Goal: Task Accomplishment & Management: Manage account settings

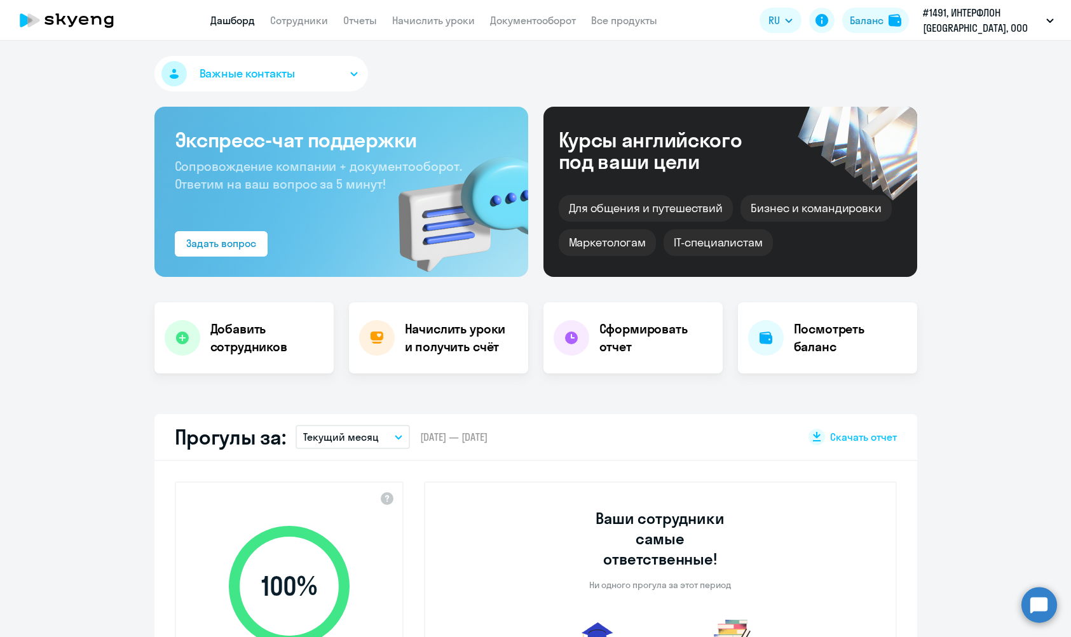
click at [297, 68] on button "Важные контакты" at bounding box center [260, 74] width 213 height 36
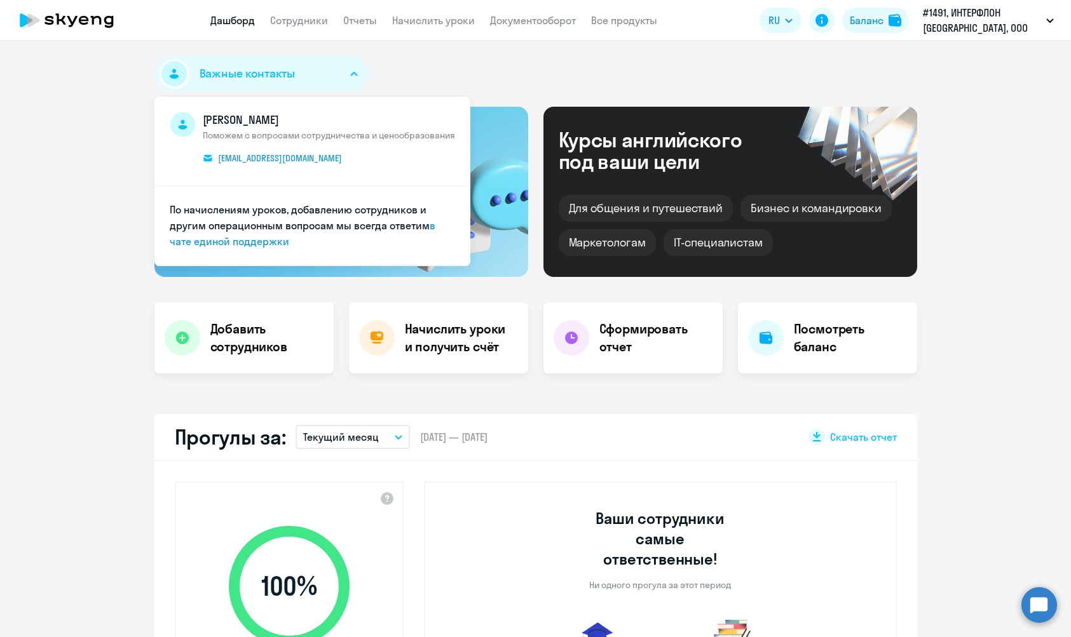
click at [435, 70] on div "Важные контакты [PERSON_NAME] Поможем с вопросами сотрудничества и ценообразова…" at bounding box center [535, 76] width 762 height 41
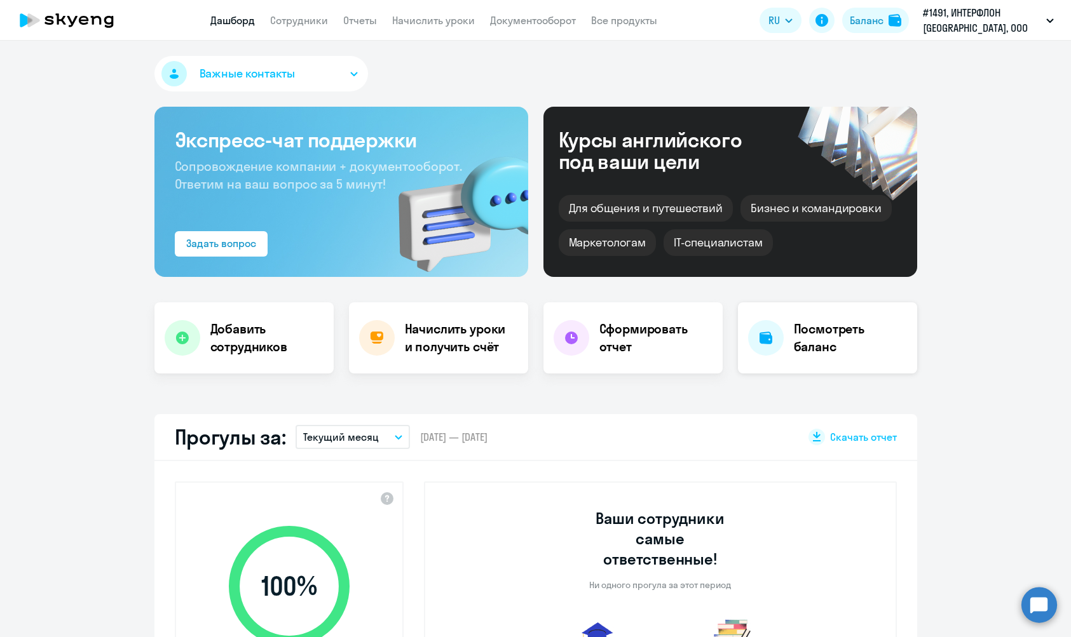
click at [785, 339] on div "Посмотреть баланс" at bounding box center [827, 337] width 179 height 71
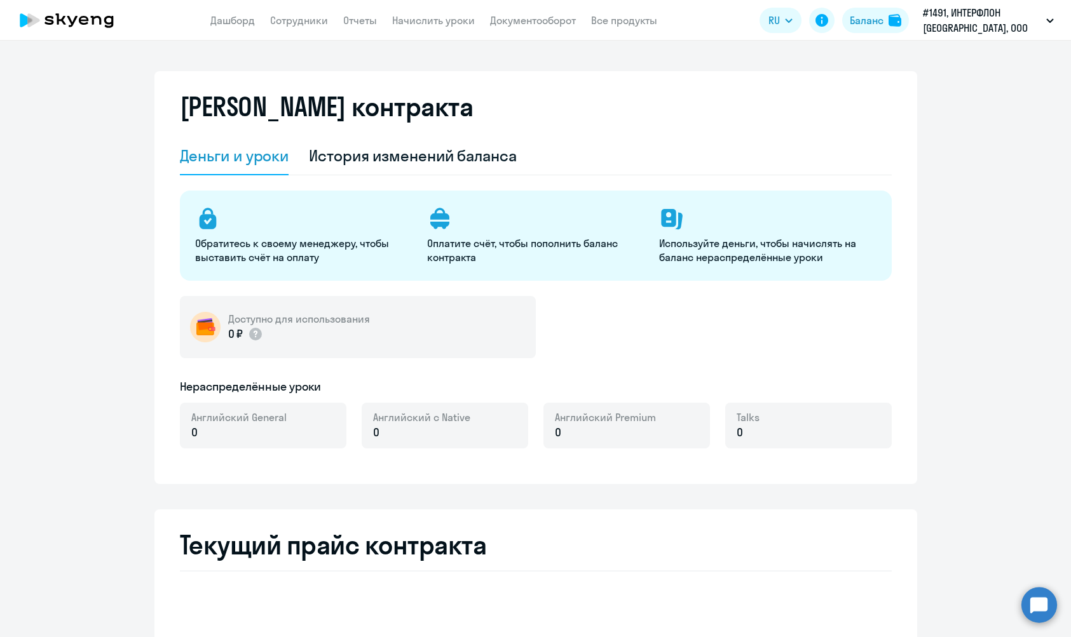
select select "english_adult_not_native_speaker"
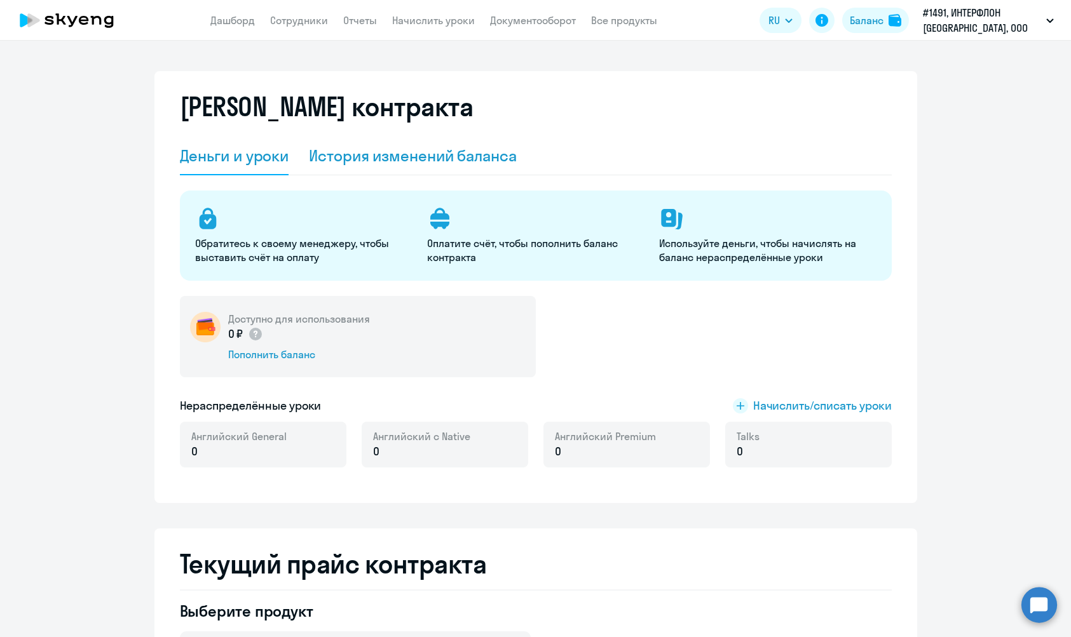
click at [405, 157] on div "История изменений баланса" at bounding box center [413, 156] width 208 height 20
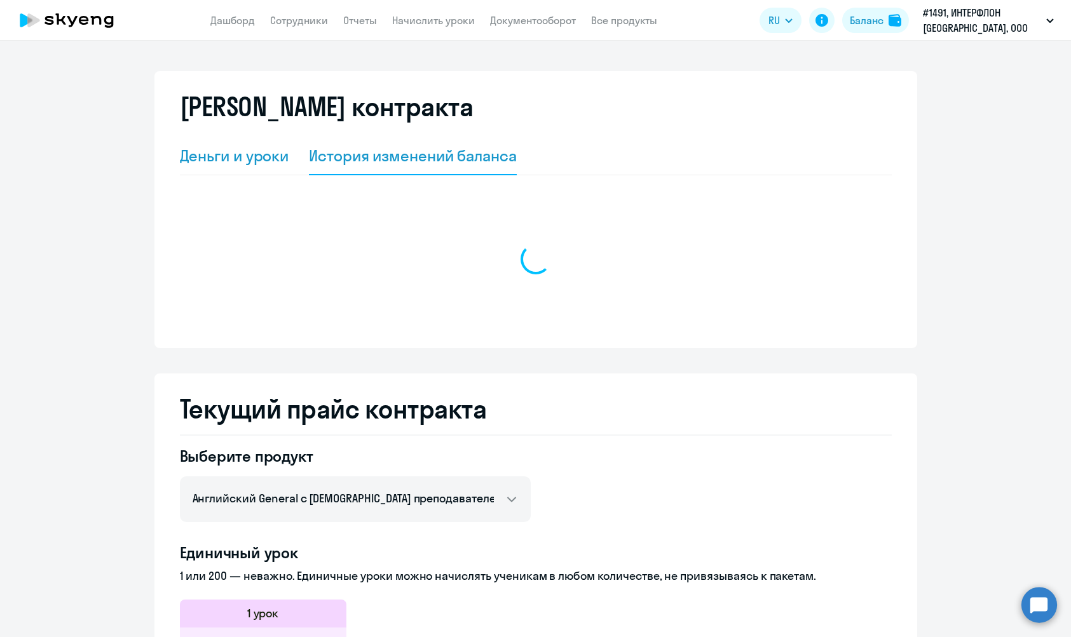
click at [232, 159] on div "Деньги и уроки" at bounding box center [234, 156] width 109 height 20
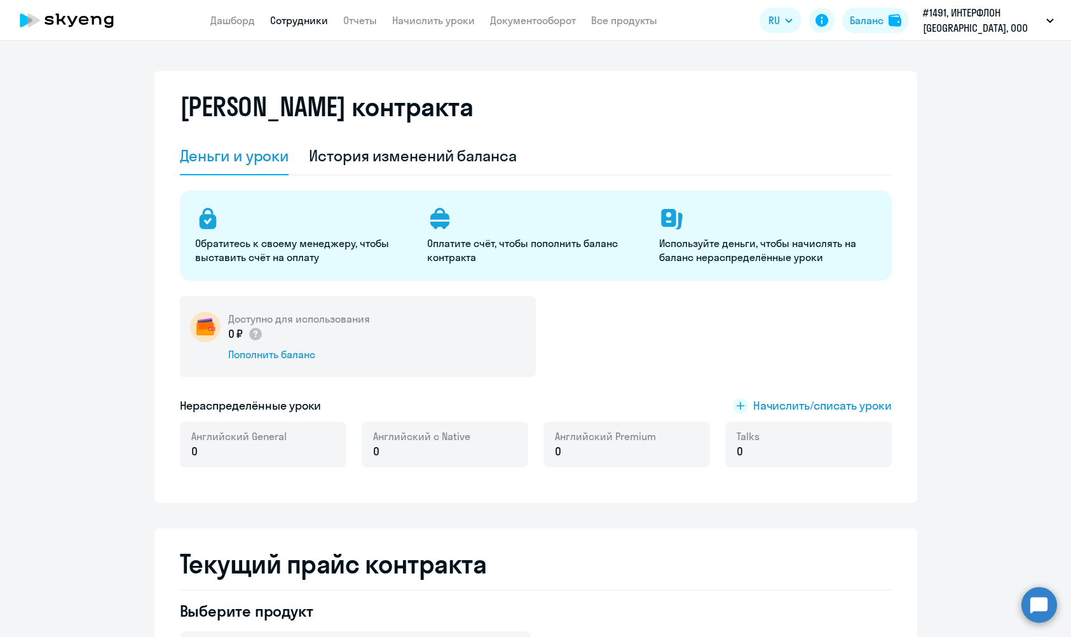
click at [313, 15] on link "Сотрудники" at bounding box center [299, 20] width 58 height 13
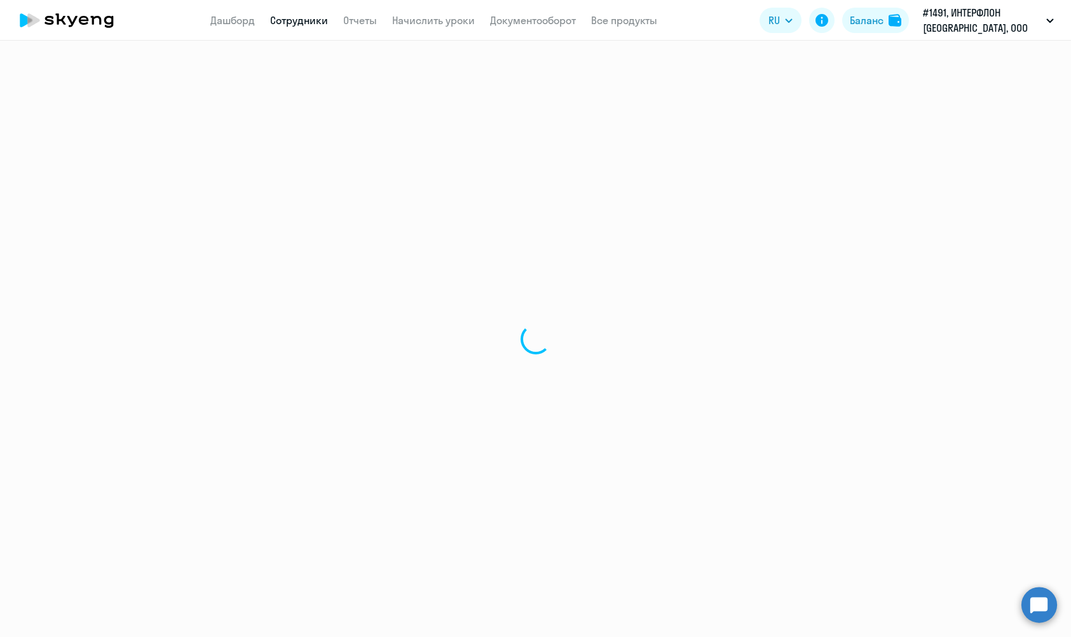
select select "30"
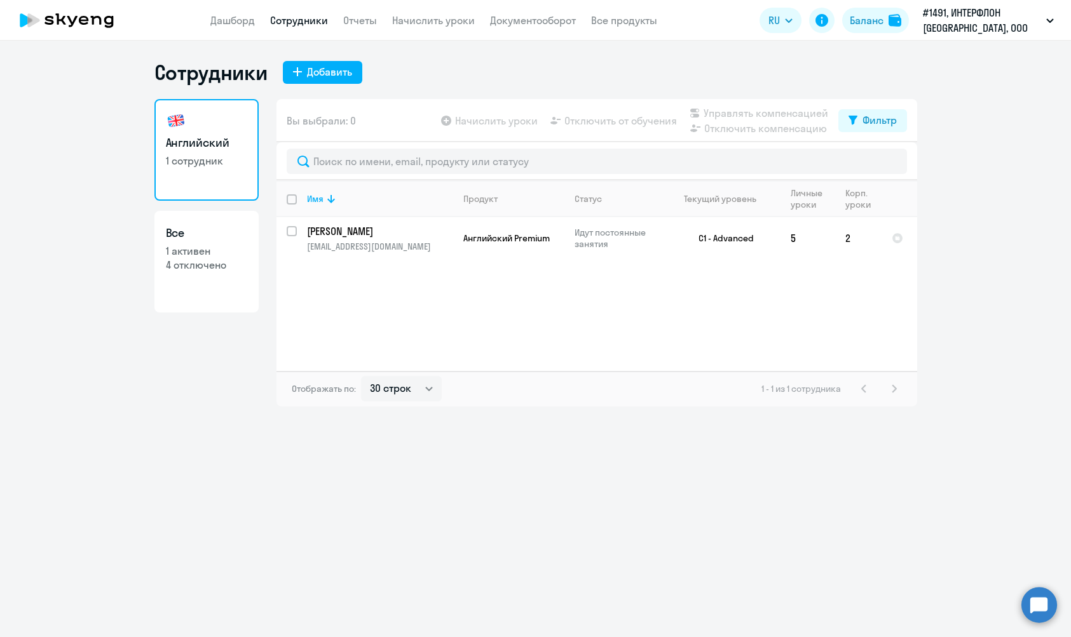
click at [204, 268] on p "4 отключено" at bounding box center [206, 265] width 81 height 14
select select "30"
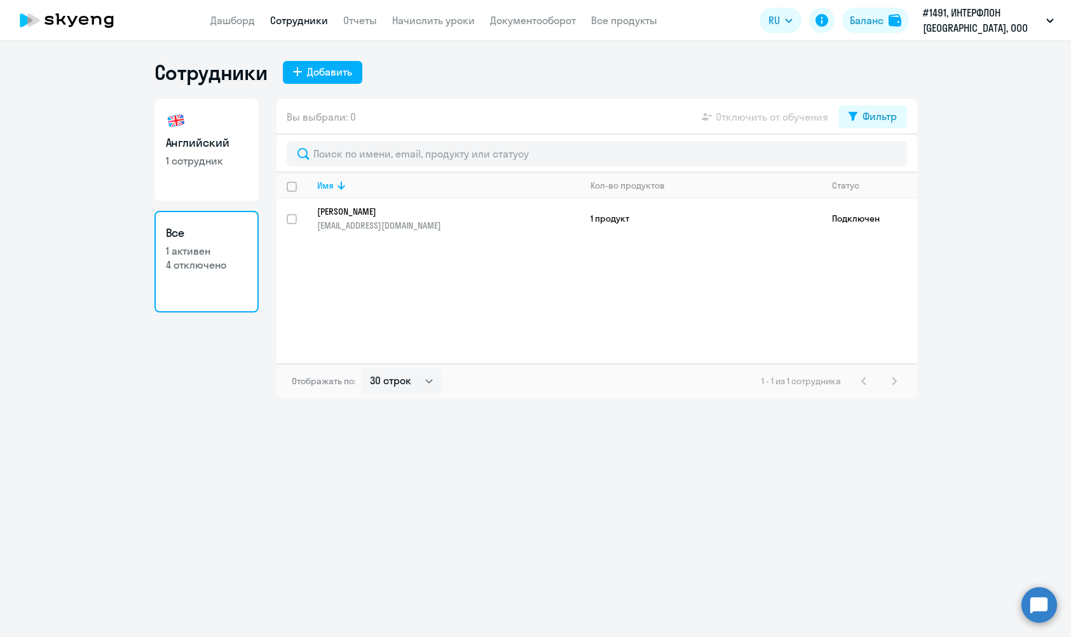
click at [888, 130] on div "Вы выбрали: 0 Отключить от обучения Фильтр" at bounding box center [596, 117] width 640 height 36
click at [881, 109] on div "Фильтр" at bounding box center [879, 116] width 34 height 15
click at [891, 160] on span at bounding box center [886, 158] width 22 height 13
click at [875, 158] on input "checkbox" at bounding box center [874, 158] width 1 height 1
checkbox input "true"
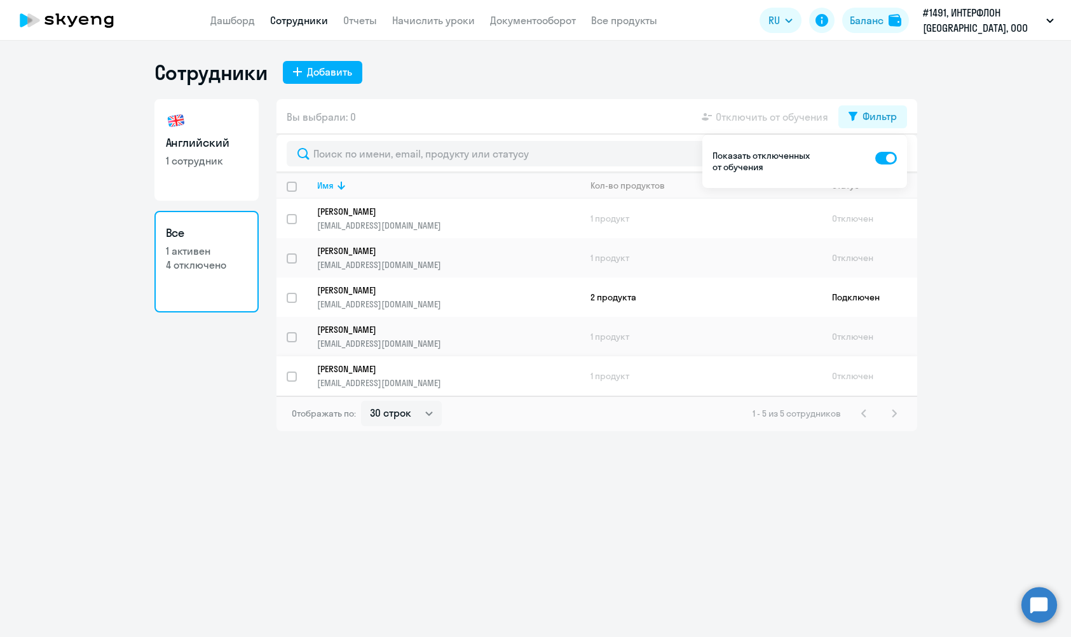
click at [284, 374] on div at bounding box center [292, 377] width 30 height 30
checkbox input "true"
click at [780, 353] on td "1 продукт" at bounding box center [700, 336] width 241 height 39
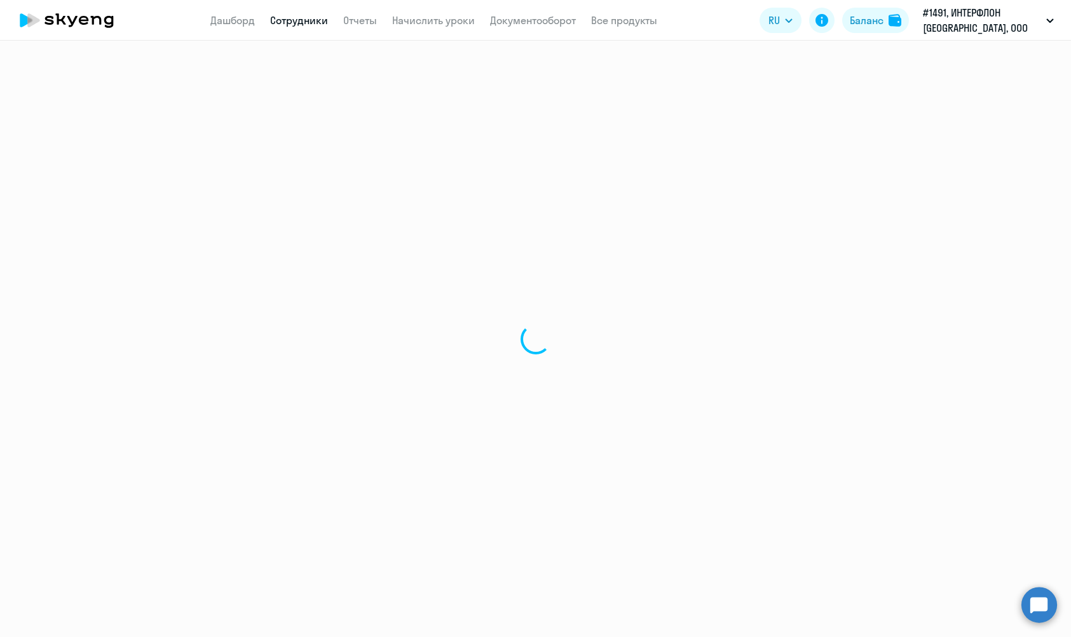
click at [769, 367] on div at bounding box center [535, 339] width 1071 height 597
select select "english"
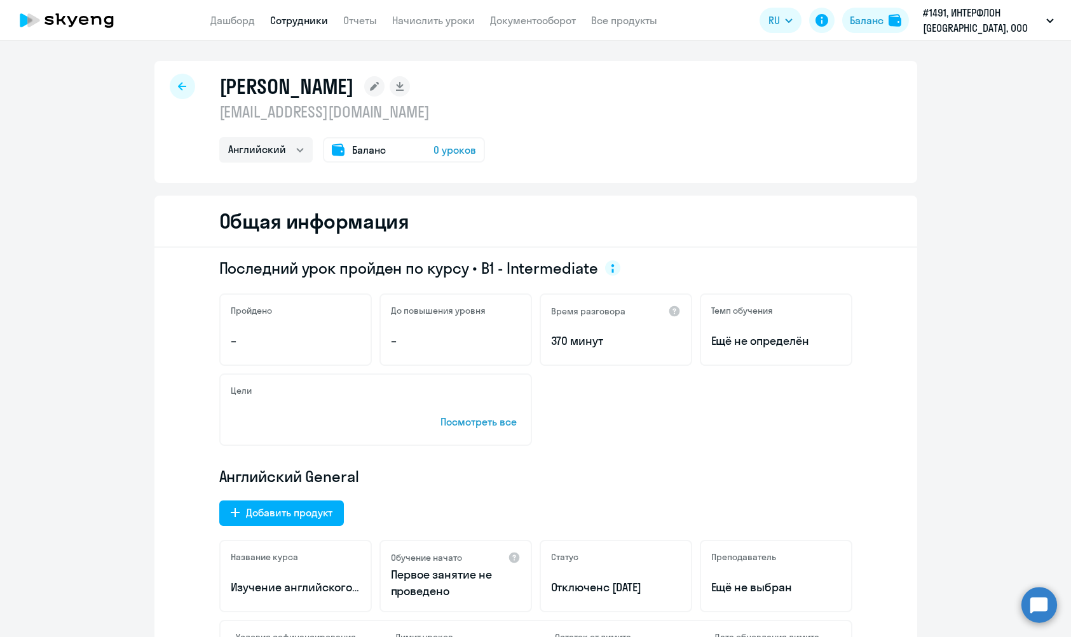
click at [175, 83] on div at bounding box center [182, 86] width 25 height 25
select select "30"
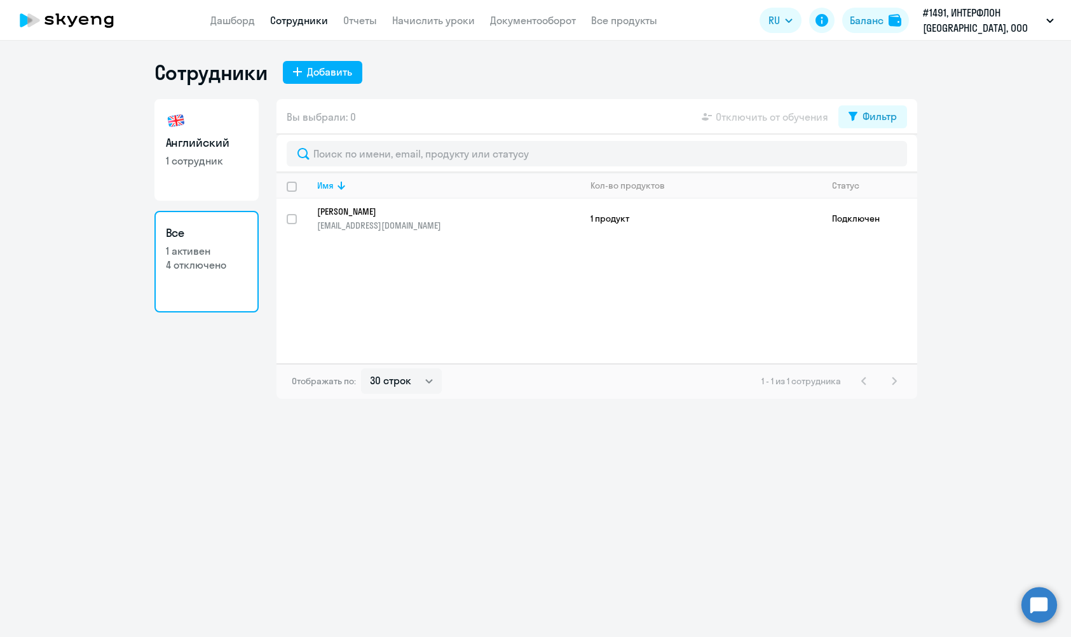
click at [221, 267] on p "4 отключено" at bounding box center [206, 265] width 81 height 14
click at [879, 126] on button "Фильтр" at bounding box center [872, 116] width 69 height 23
click at [879, 157] on span at bounding box center [886, 158] width 22 height 13
click at [875, 158] on input "checkbox" at bounding box center [874, 158] width 1 height 1
checkbox input "true"
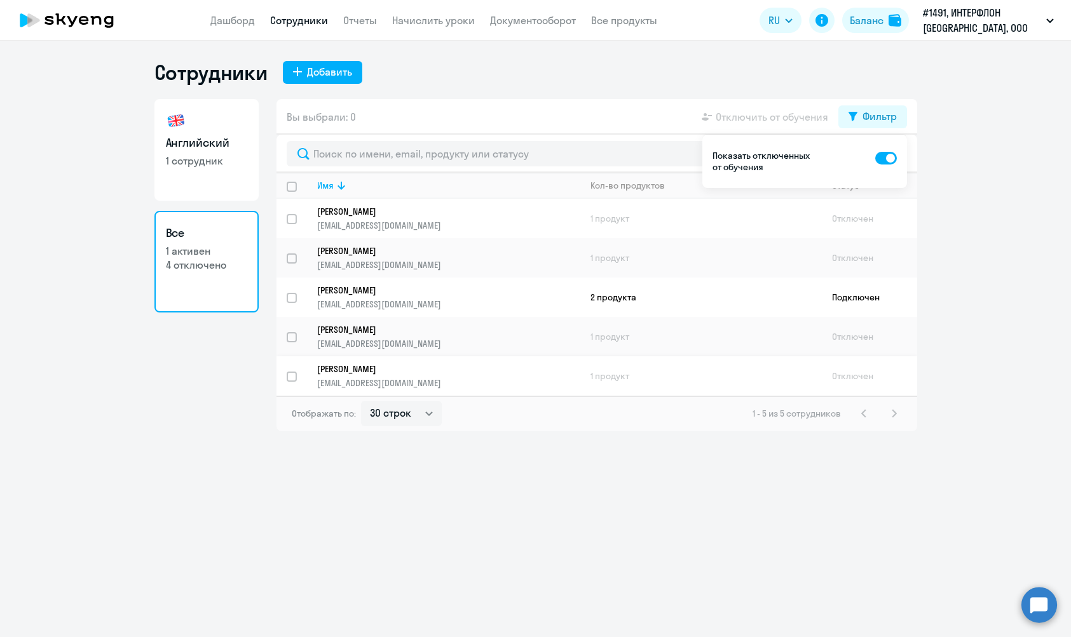
click at [290, 372] on input "select row 420943" at bounding box center [299, 384] width 25 height 25
checkbox input "true"
click at [437, 383] on p "[EMAIL_ADDRESS][DOMAIN_NAME]" at bounding box center [448, 382] width 262 height 11
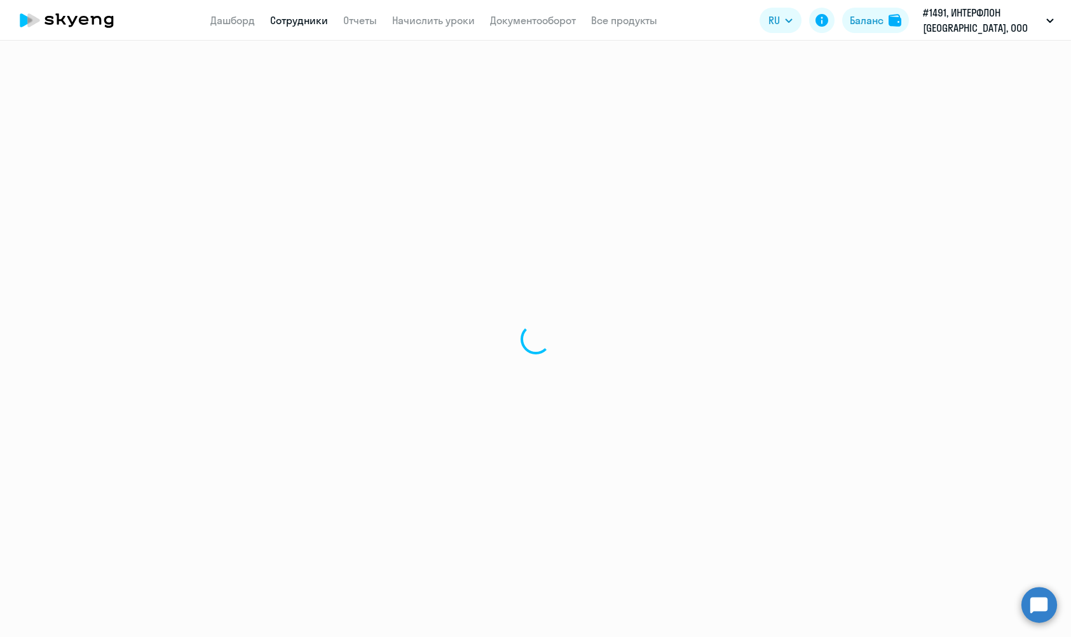
select select "english"
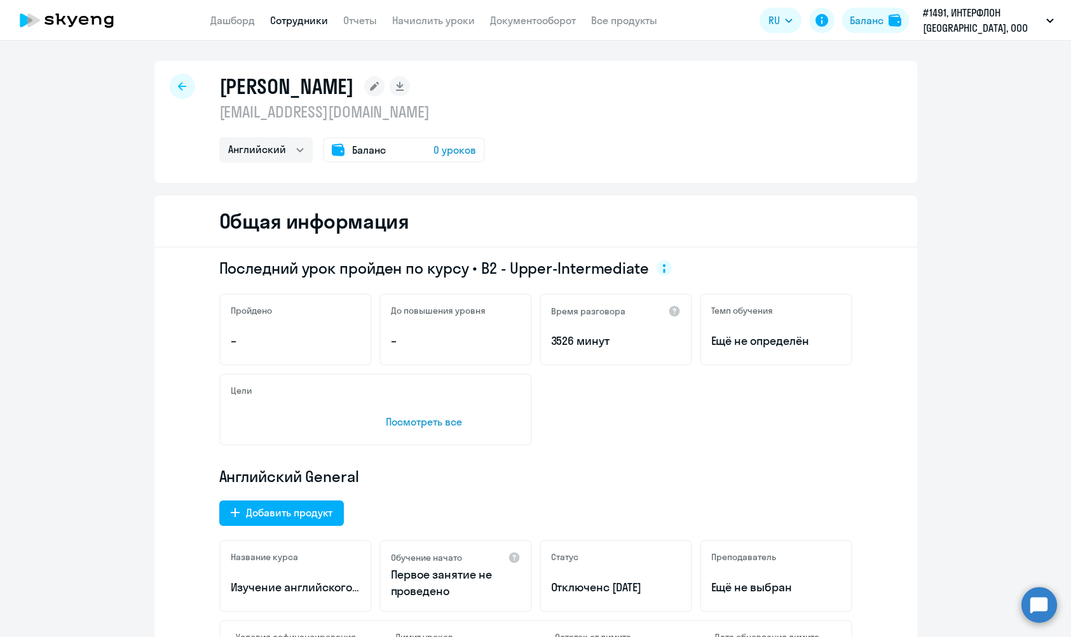
click at [467, 147] on span "0 уроков" at bounding box center [454, 149] width 43 height 15
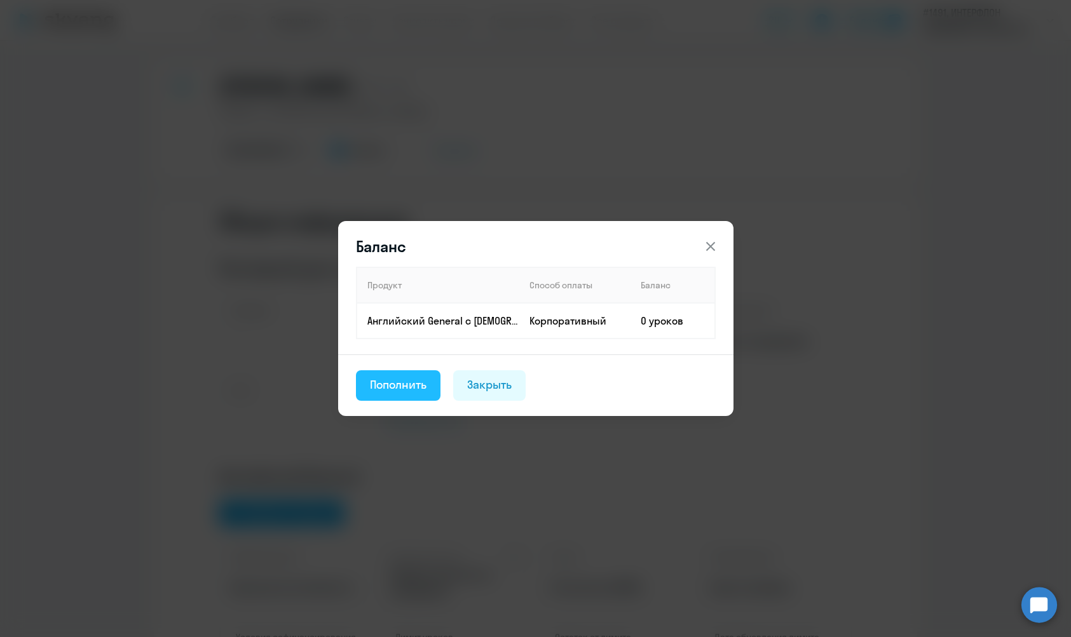
click at [396, 388] on div "Пополнить" at bounding box center [398, 385] width 57 height 17
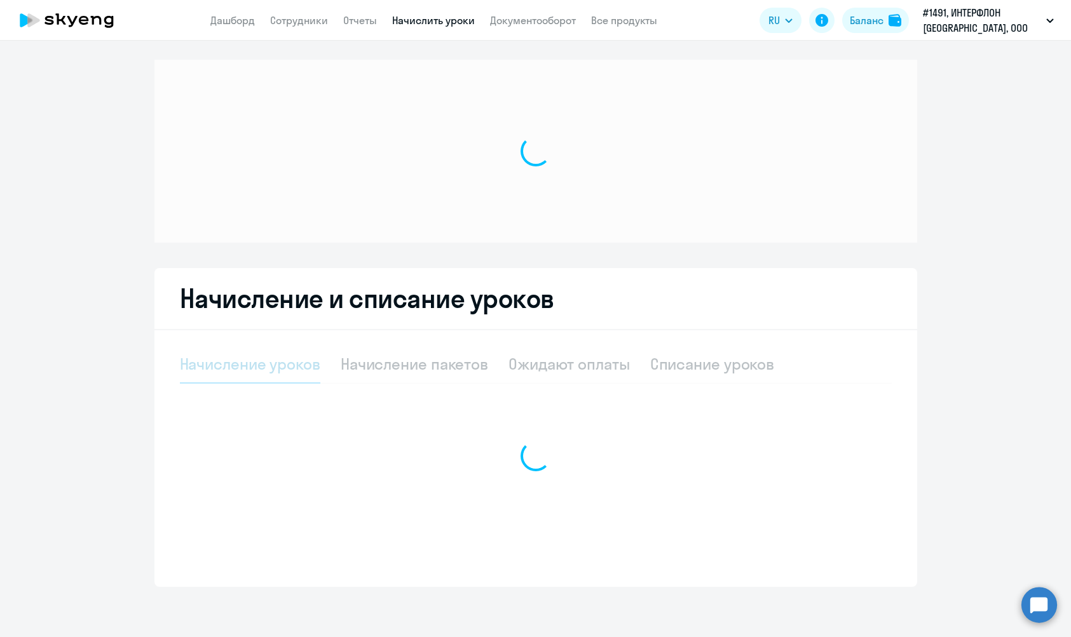
select select "10"
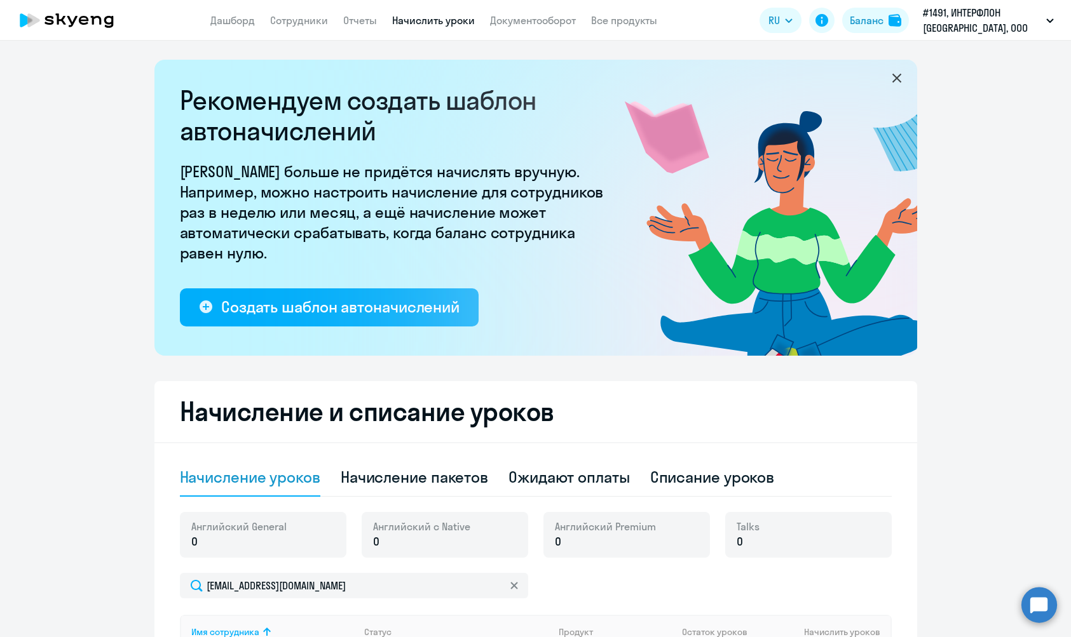
click at [899, 82] on icon at bounding box center [895, 78] width 9 height 9
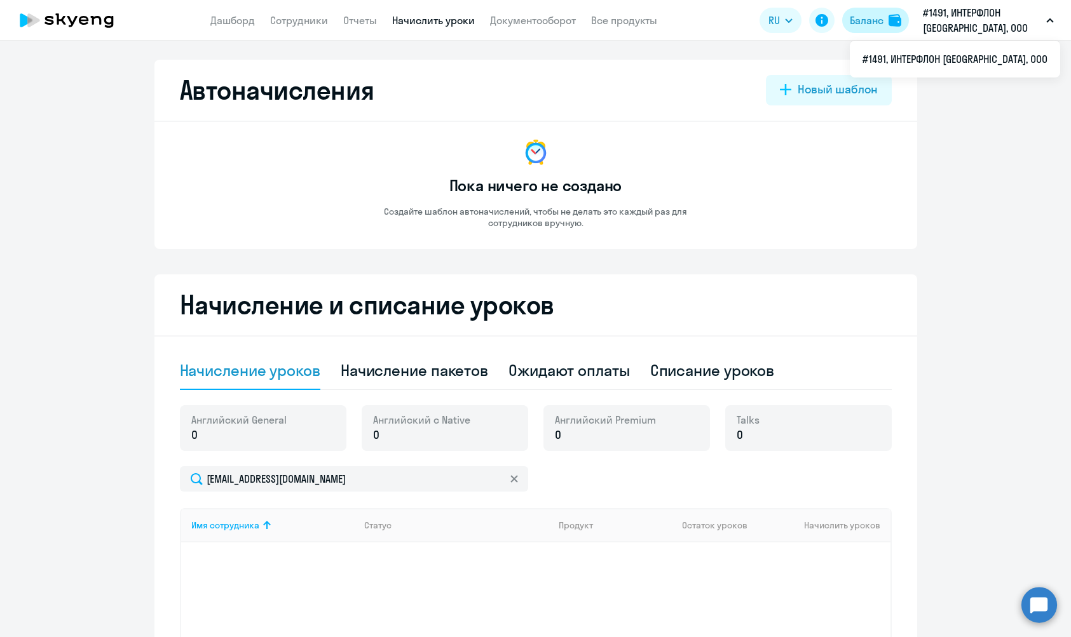
click at [871, 25] on div "Баланс" at bounding box center [867, 20] width 34 height 15
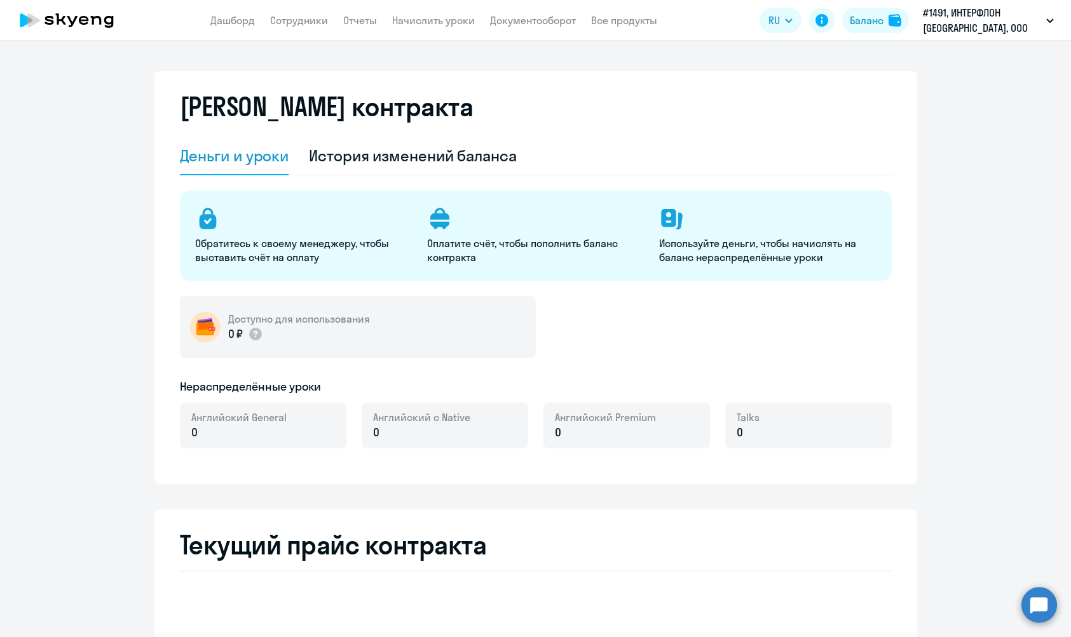
select select "english_adult_not_native_speaker"
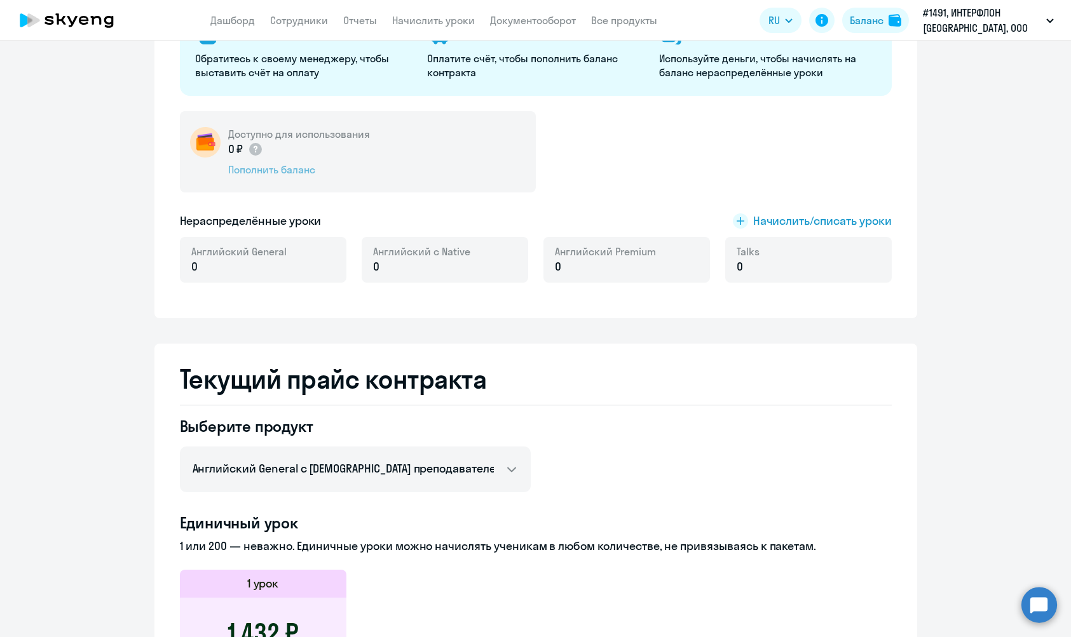
scroll to position [187, 0]
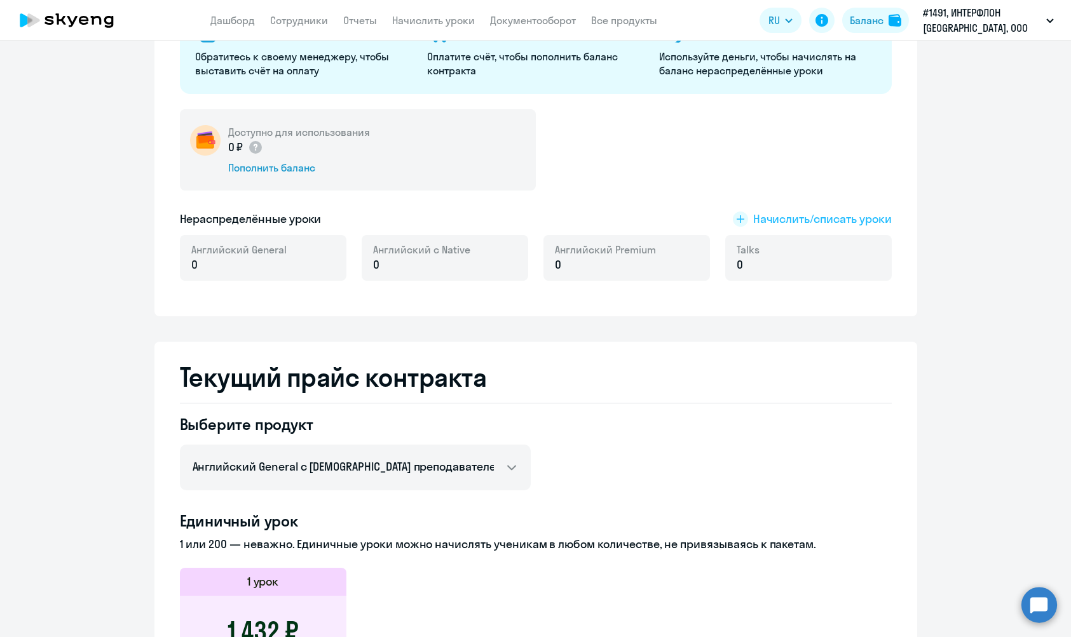
click at [792, 221] on span "Начислить/списать уроки" at bounding box center [822, 219] width 139 height 17
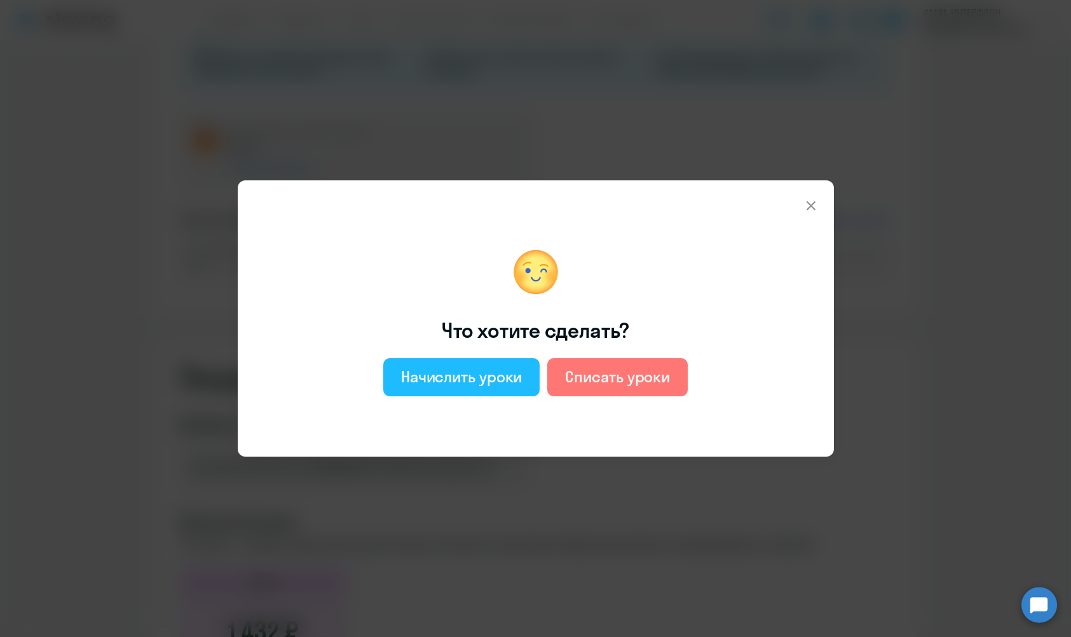
click at [481, 378] on div "Начислить уроки" at bounding box center [461, 377] width 121 height 20
select select "english_adult_not_native_speaker"
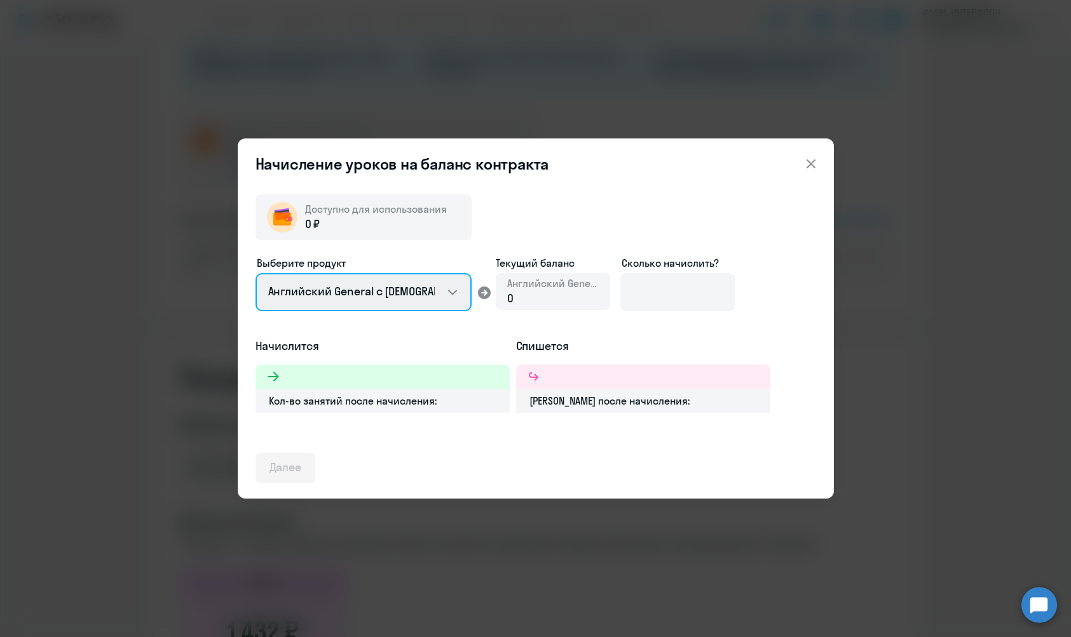
click at [443, 295] on select "Английский General с [DEMOGRAPHIC_DATA] преподавателем Английский General с [DE…" at bounding box center [363, 292] width 216 height 38
click at [813, 168] on icon at bounding box center [810, 163] width 9 height 9
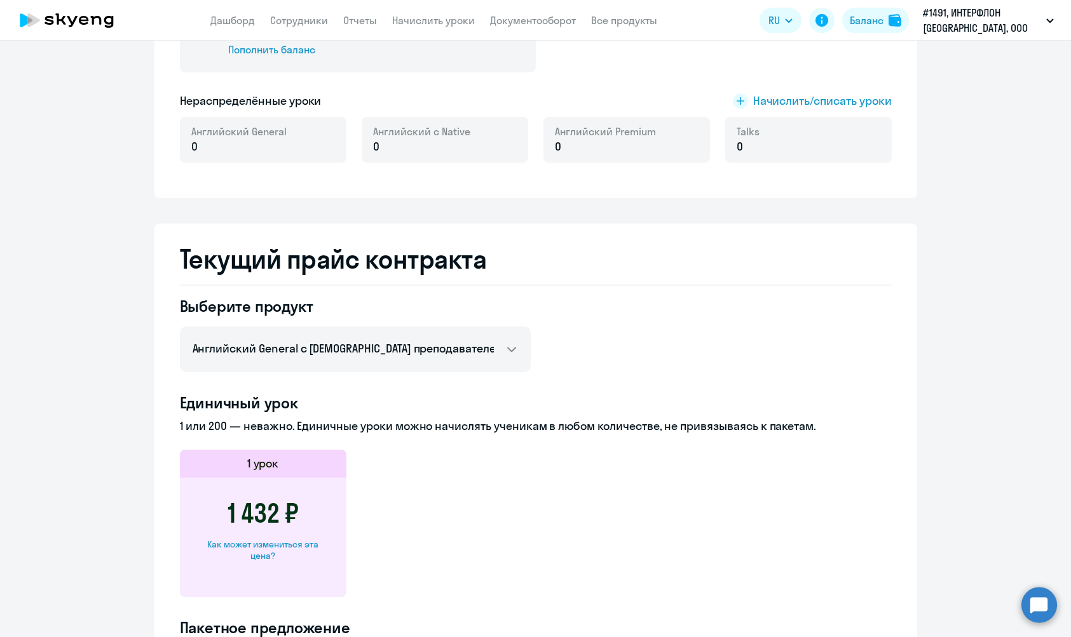
scroll to position [279, 0]
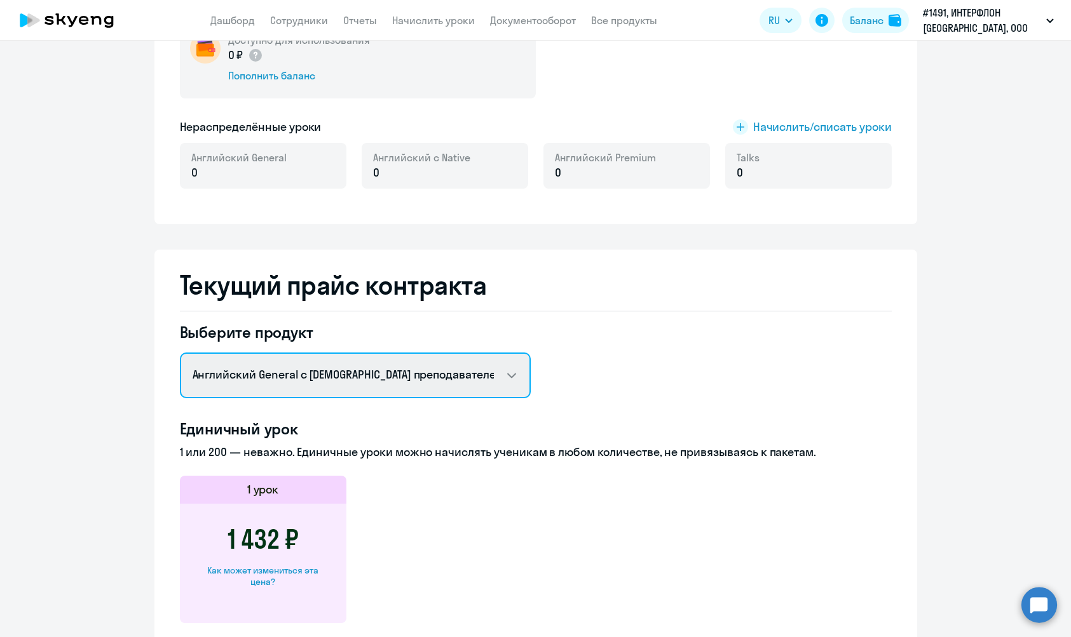
click at [522, 381] on select "Английский General с русскоговорящим преподавателем Английский General с [DEMOG…" at bounding box center [355, 376] width 351 height 46
click at [468, 381] on select "Английский General с русскоговорящим преподавателем Английский General с [DEMOG…" at bounding box center [355, 376] width 351 height 46
select select "english_adult_not_native_speaker"
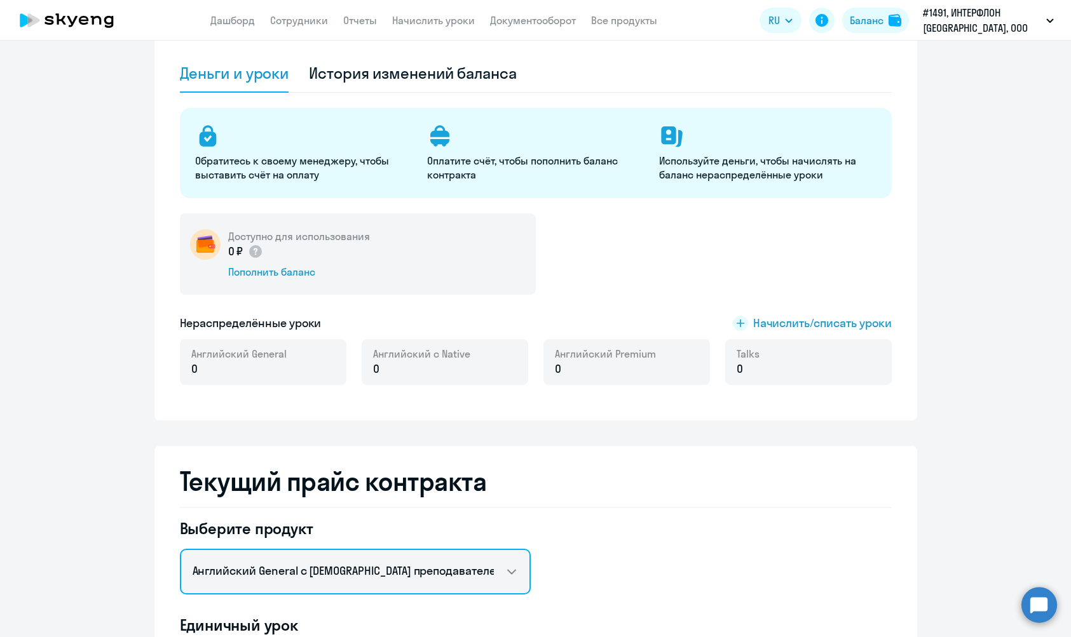
scroll to position [0, 0]
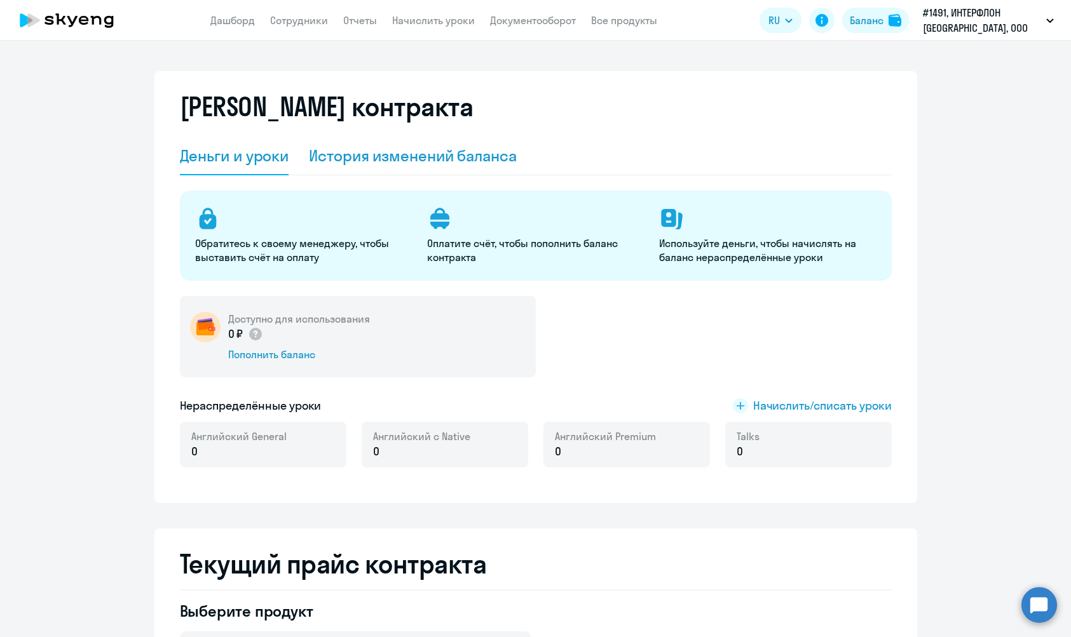
click at [376, 167] on div "История изменений баланса" at bounding box center [413, 156] width 208 height 38
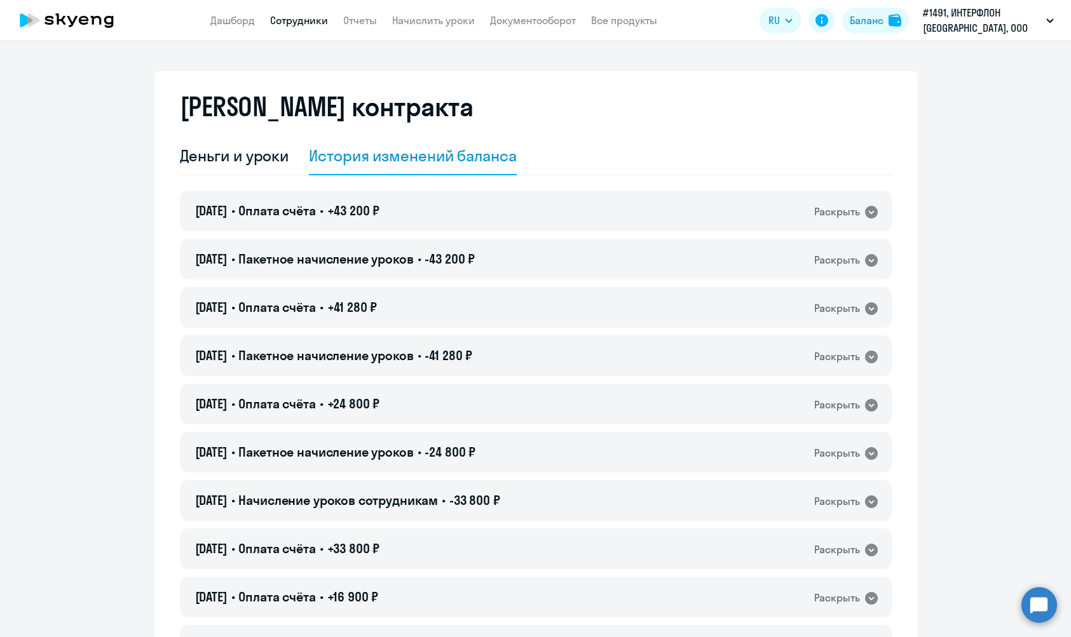
click at [323, 26] on link "Сотрудники" at bounding box center [299, 20] width 58 height 13
select select "30"
